Goal: Use online tool/utility: Use online tool/utility

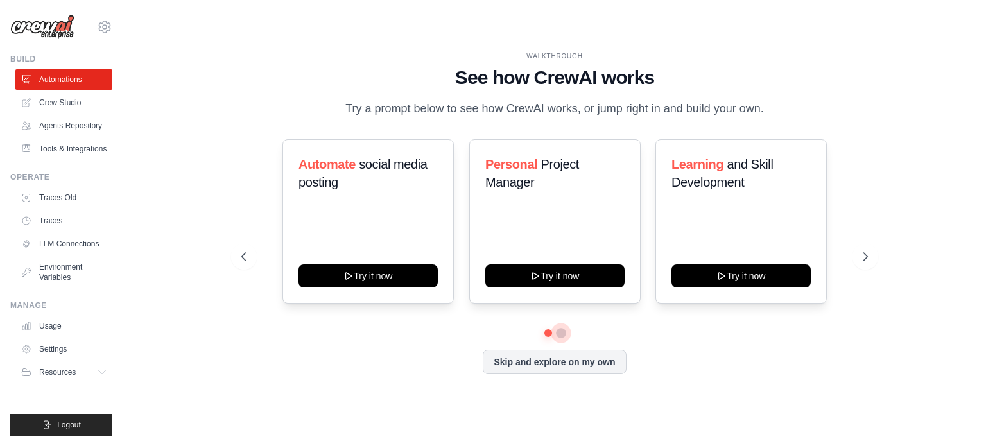
click at [559, 332] on button at bounding box center [561, 333] width 10 height 10
click at [550, 334] on button at bounding box center [548, 332] width 9 height 9
click at [503, 328] on div "Automate social media posting Try it now Personal Project Manager Try it now Le…" at bounding box center [554, 234] width 627 height 190
click at [560, 334] on button at bounding box center [561, 332] width 9 height 9
click at [544, 332] on button at bounding box center [548, 332] width 9 height 9
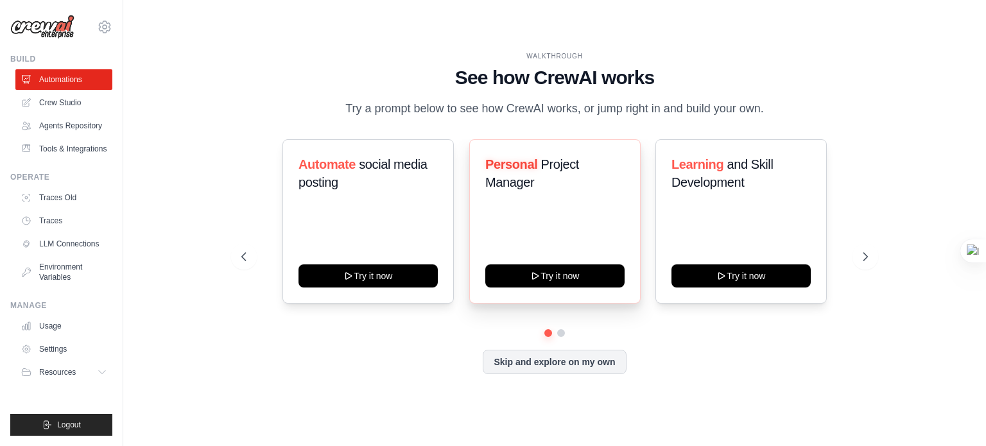
drag, startPoint x: 514, startPoint y: 273, endPoint x: 496, endPoint y: 219, distance: 57.3
click at [496, 219] on div "Personal Project Manager Try it now" at bounding box center [554, 221] width 171 height 164
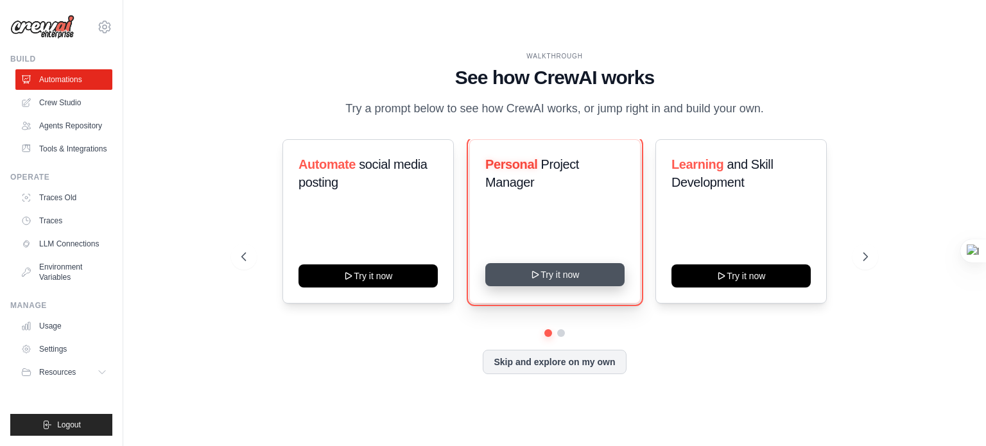
click at [522, 273] on button "Try it now" at bounding box center [554, 274] width 139 height 23
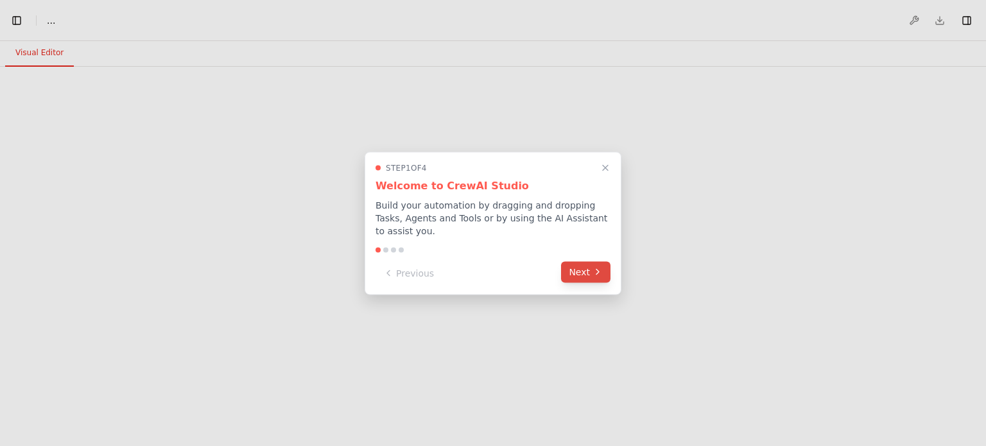
click at [594, 267] on icon at bounding box center [598, 272] width 10 height 10
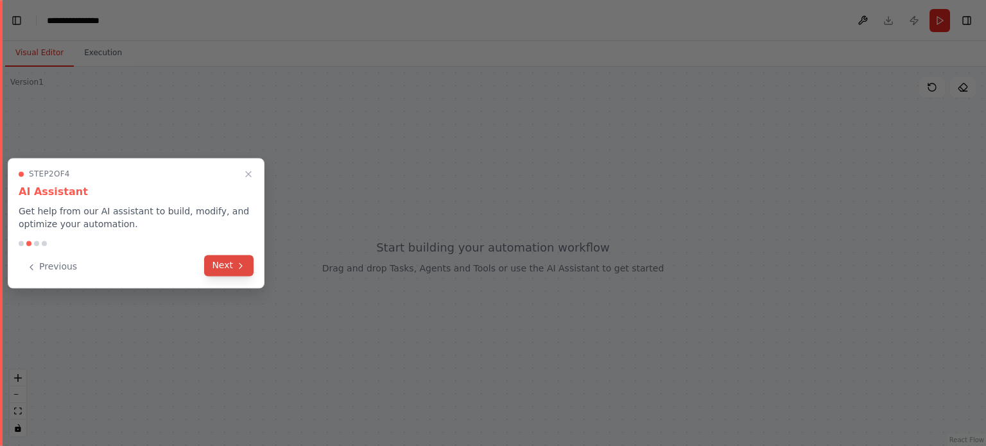
click at [238, 260] on button "Next" at bounding box center [228, 265] width 49 height 21
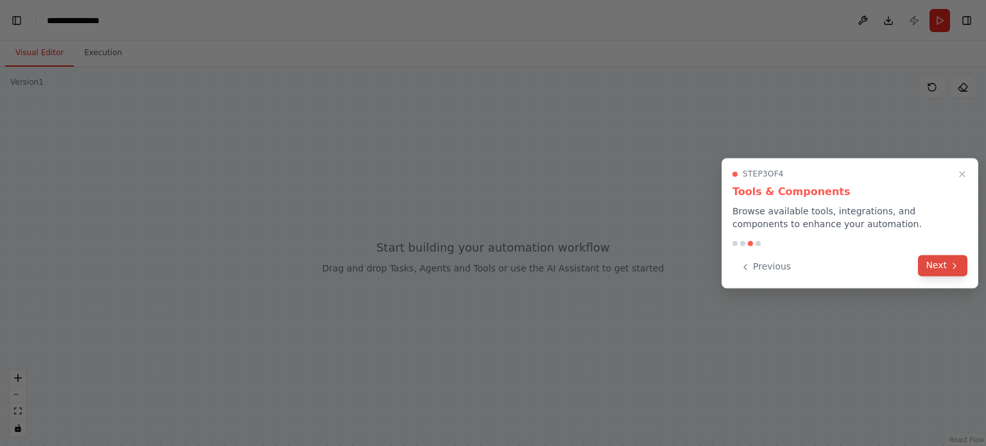
click at [950, 264] on icon at bounding box center [955, 266] width 10 height 10
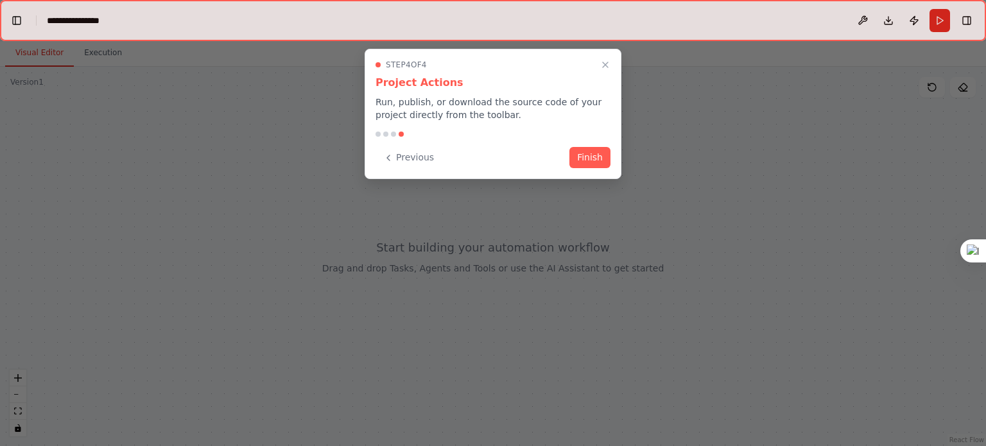
scroll to position [7655, 0]
click at [600, 162] on button "Finish" at bounding box center [589, 156] width 41 height 21
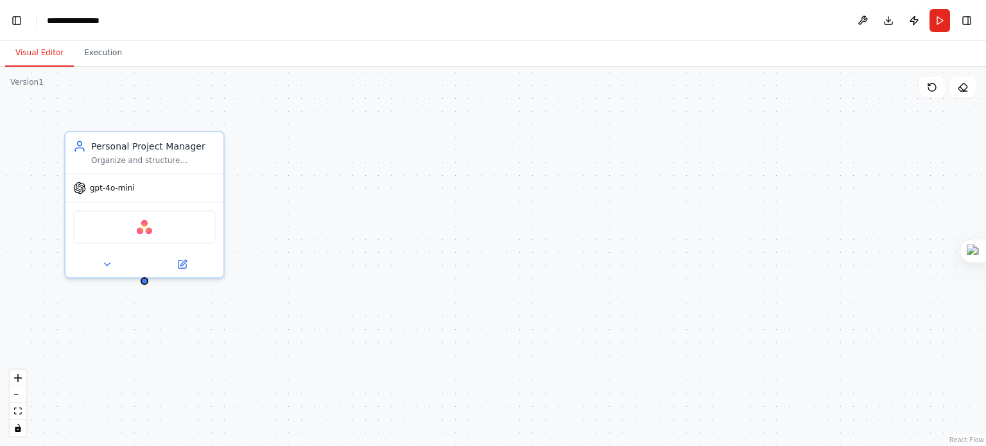
scroll to position [9065, 0]
drag, startPoint x: 145, startPoint y: 279, endPoint x: 318, endPoint y: 309, distance: 175.2
click at [318, 309] on div "Personal Project Manager Organize and structure personal projects by creating, …" at bounding box center [493, 256] width 986 height 379
click at [131, 150] on div "Personal Project Manager Organize and structure personal projects by creating, …" at bounding box center [153, 150] width 125 height 26
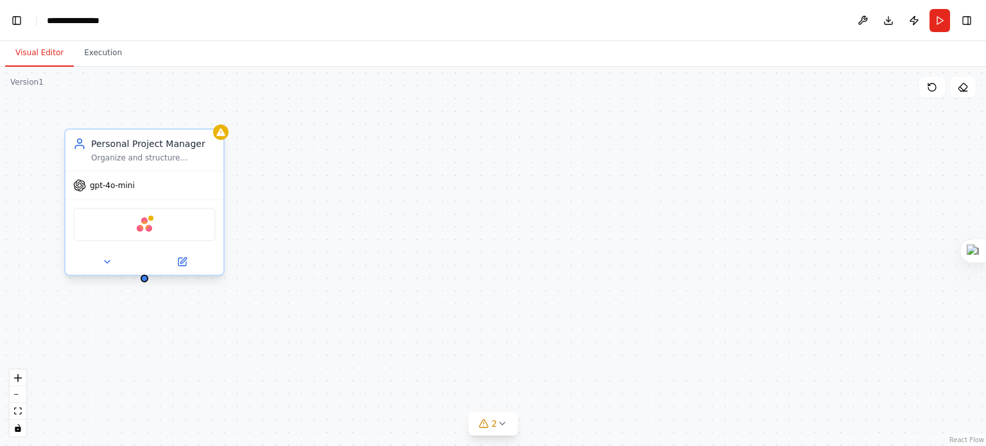
click at [131, 157] on div "Organize and structure personal projects by creating, updating, and managing pr…" at bounding box center [153, 158] width 125 height 10
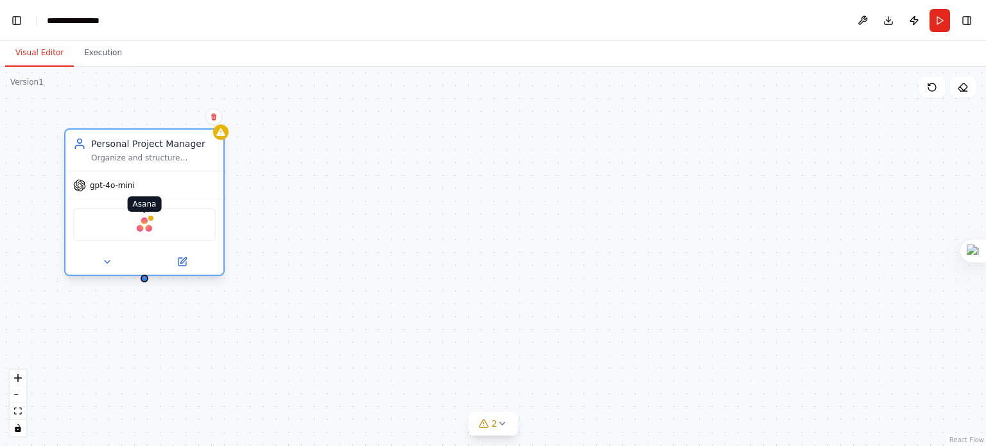
click at [141, 229] on img at bounding box center [144, 224] width 15 height 15
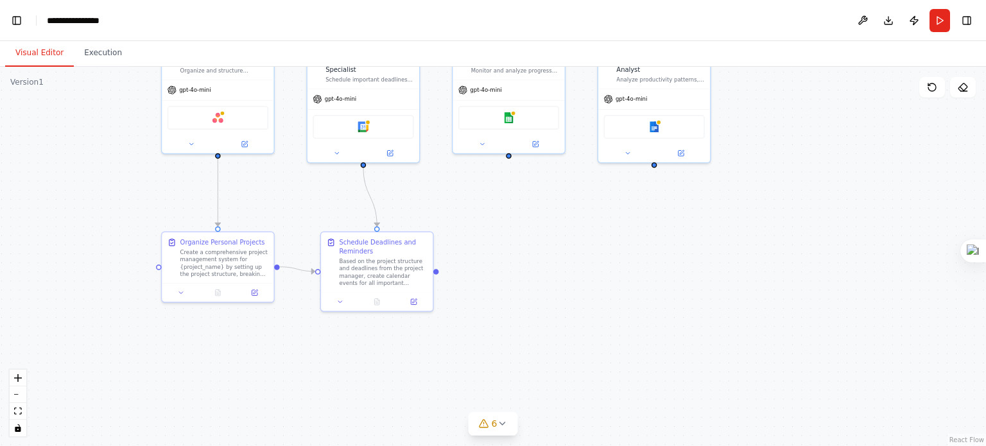
scroll to position [12026, 0]
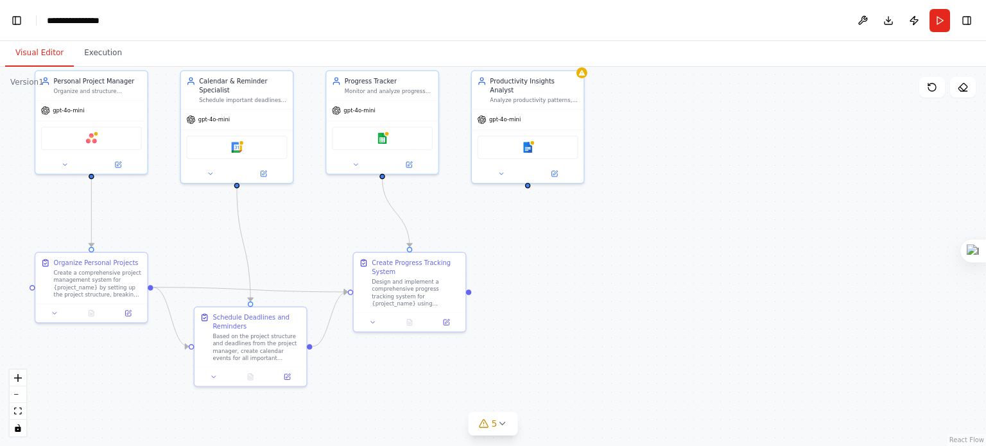
drag, startPoint x: 521, startPoint y: 343, endPoint x: 359, endPoint y: 220, distance: 203.5
click at [359, 220] on div ".deletable-edge-delete-btn { width: 20px; height: 20px; border: 0px solid #ffff…" at bounding box center [493, 256] width 986 height 379
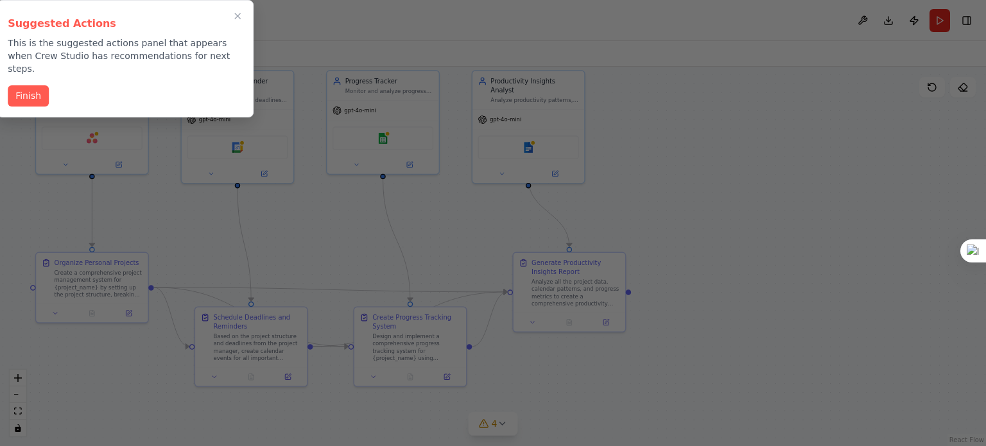
scroll to position [29644, 0]
click at [234, 19] on icon "Close walkthrough" at bounding box center [238, 16] width 12 height 12
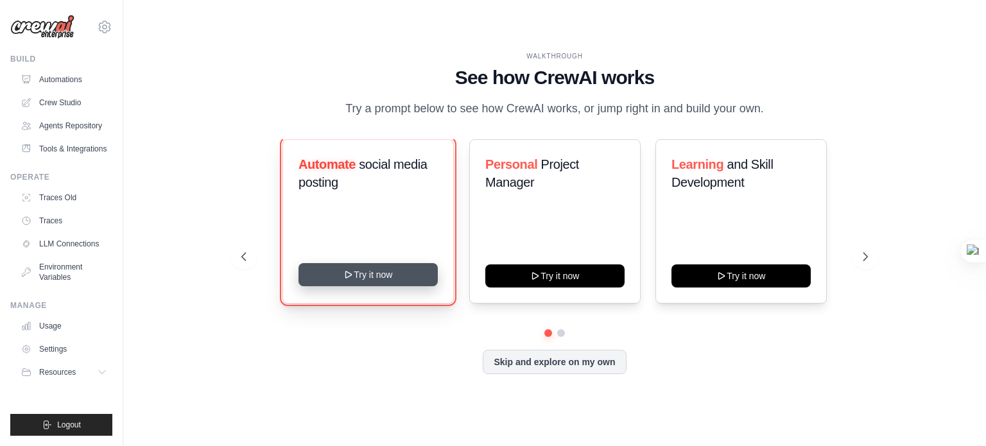
click at [325, 271] on button "Try it now" at bounding box center [368, 274] width 139 height 23
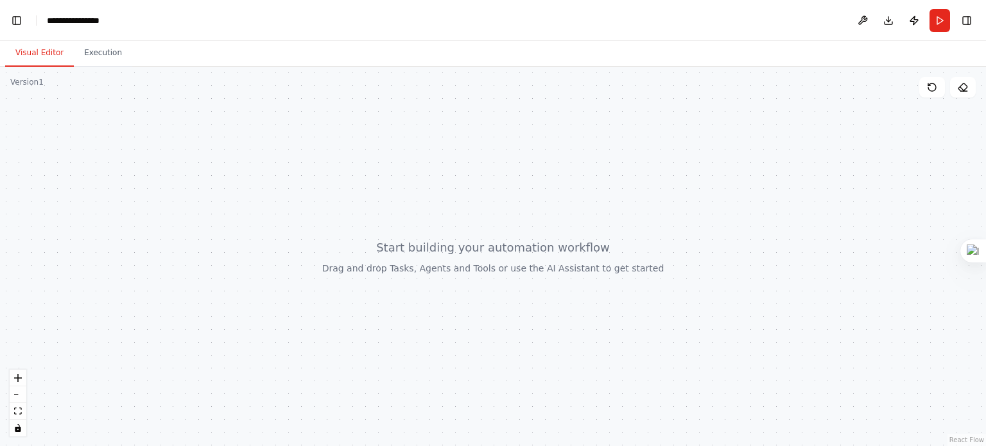
scroll to position [7353, 0]
click at [436, 258] on div at bounding box center [493, 256] width 986 height 379
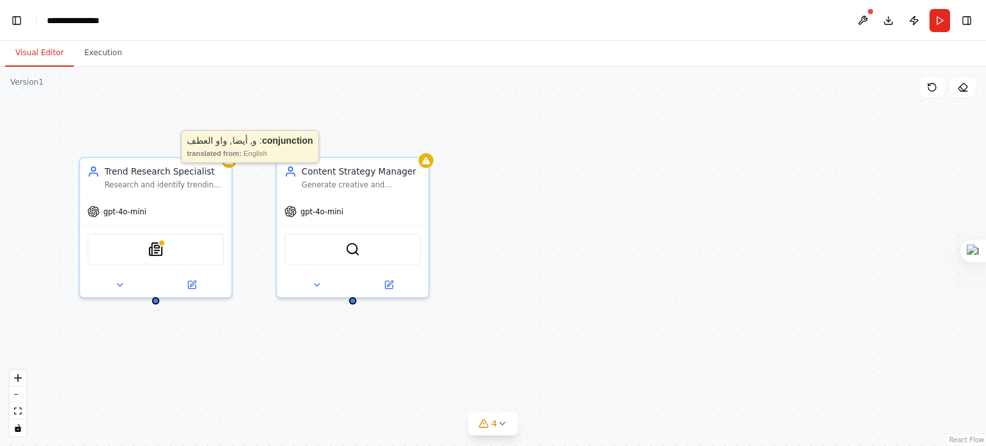
scroll to position [15683, 0]
click at [503, 424] on icon at bounding box center [502, 424] width 10 height 10
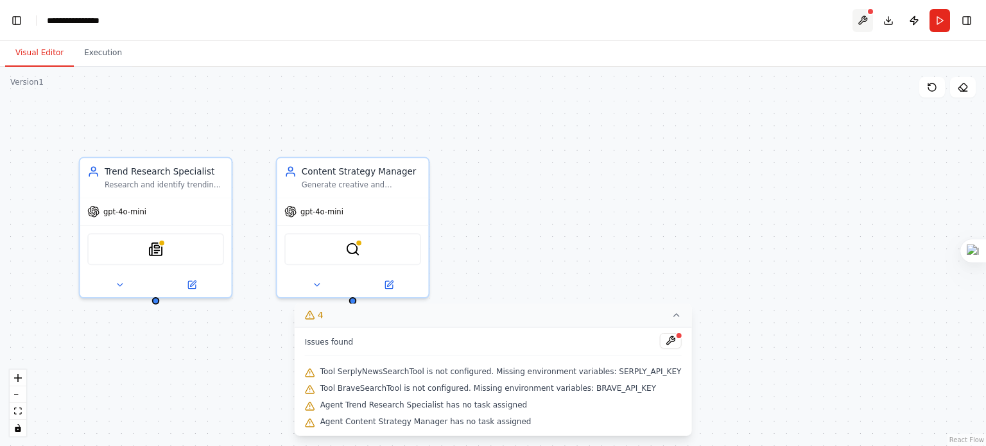
scroll to position [16603, 0]
click at [865, 16] on button at bounding box center [863, 20] width 21 height 23
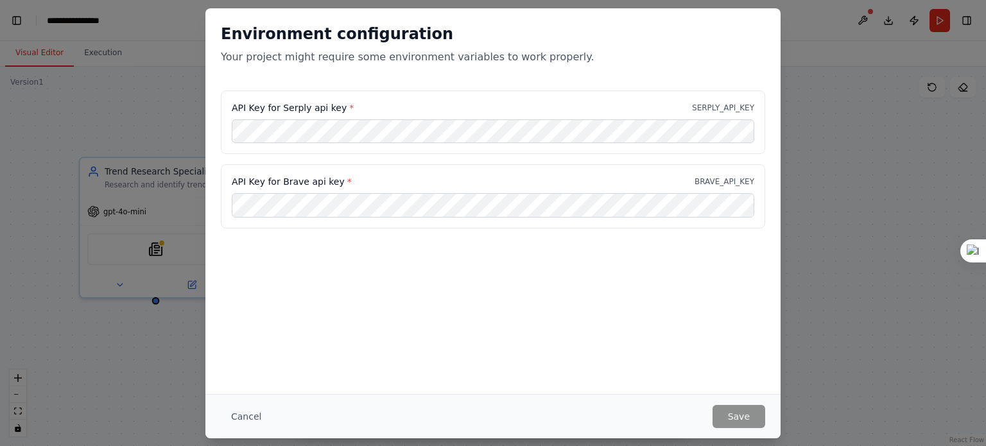
scroll to position [22047, 0]
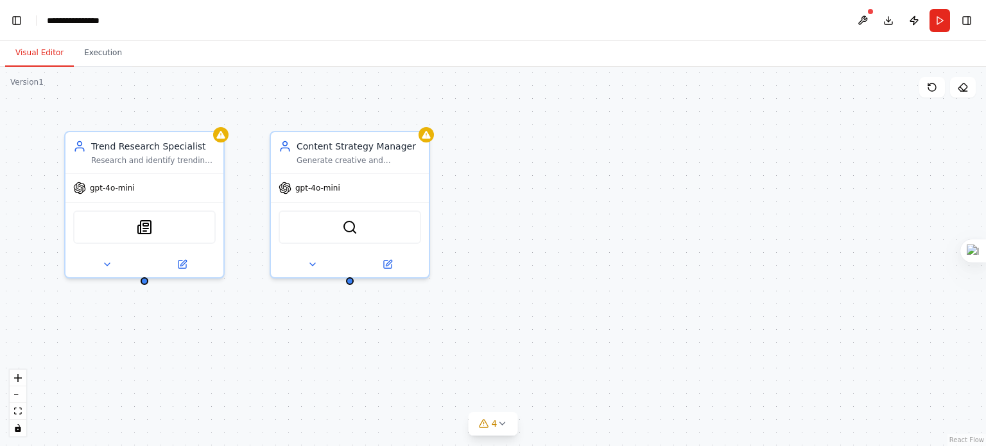
scroll to position [22047, 0]
click at [494, 256] on div "Trend Research Specialist Research and identify trending topics, hashtags, and …" at bounding box center [493, 256] width 986 height 379
